Goal: Browse casually

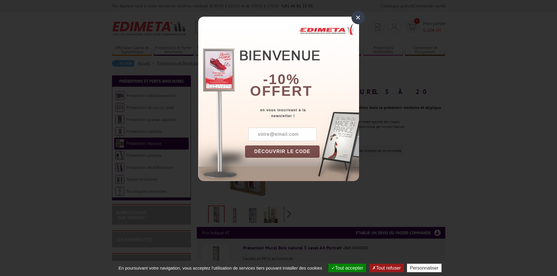
click at [357, 15] on div "×" at bounding box center [358, 17] width 13 height 13
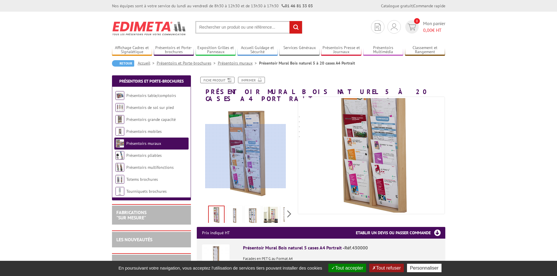
click at [246, 156] on div at bounding box center [245, 156] width 81 height 64
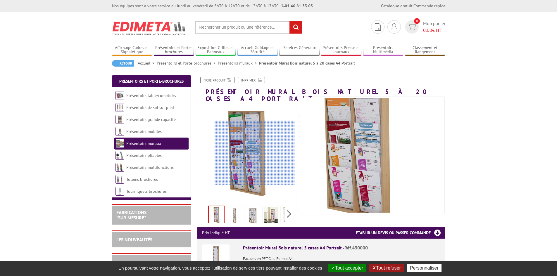
click at [285, 153] on div at bounding box center [255, 153] width 81 height 64
click at [285, 154] on div at bounding box center [255, 154] width 81 height 64
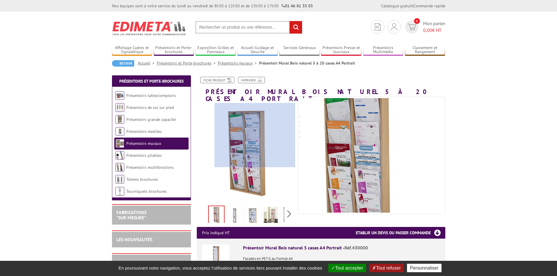
click at [267, 135] on div at bounding box center [255, 135] width 81 height 64
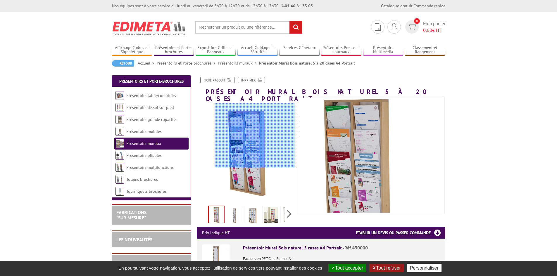
click at [267, 136] on div at bounding box center [255, 136] width 81 height 64
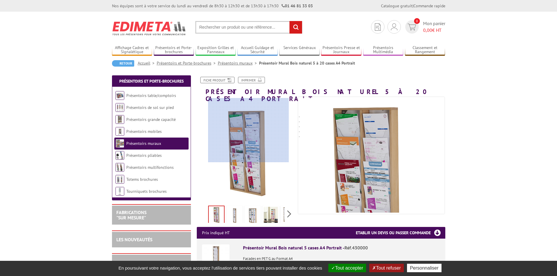
click at [249, 128] on div at bounding box center [248, 130] width 81 height 64
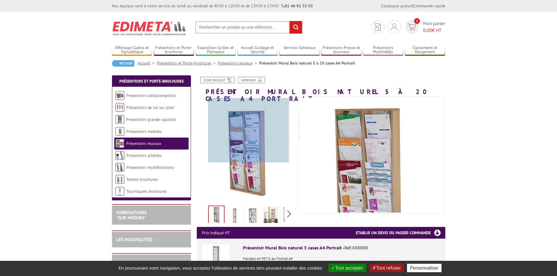
click at [248, 128] on div at bounding box center [248, 130] width 81 height 64
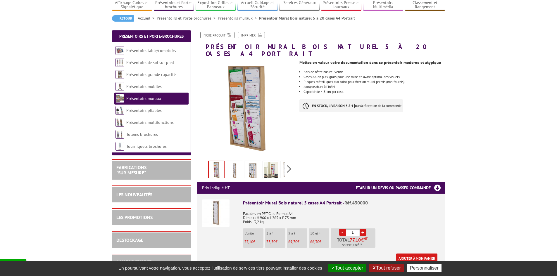
scroll to position [117, 0]
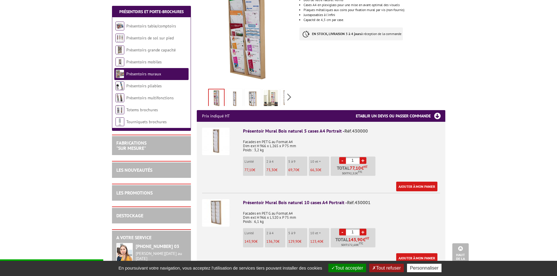
click at [218, 203] on img at bounding box center [215, 212] width 27 height 27
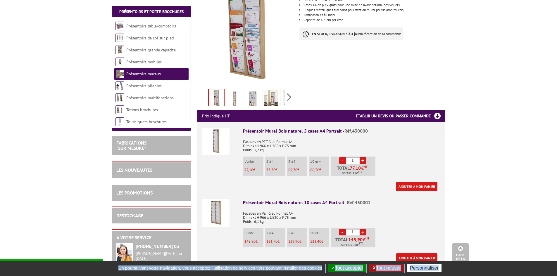
click at [219, 202] on img at bounding box center [215, 212] width 27 height 27
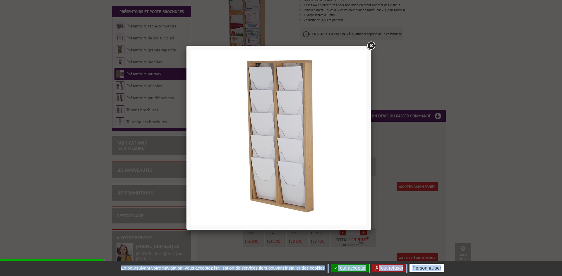
click at [369, 47] on link at bounding box center [370, 46] width 11 height 11
